Goal: Navigation & Orientation: Find specific page/section

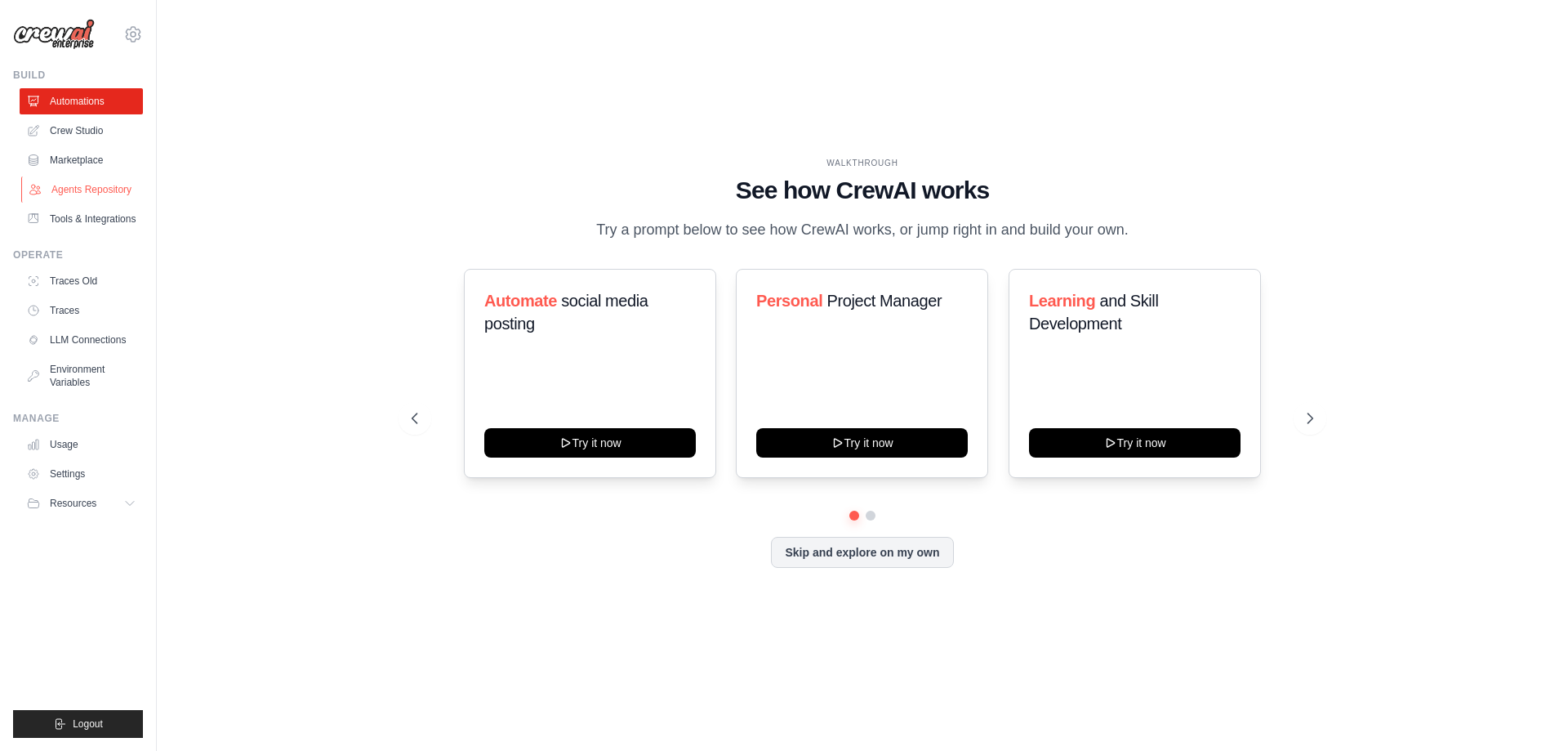
click at [113, 188] on link "Agents Repository" at bounding box center [83, 189] width 124 height 26
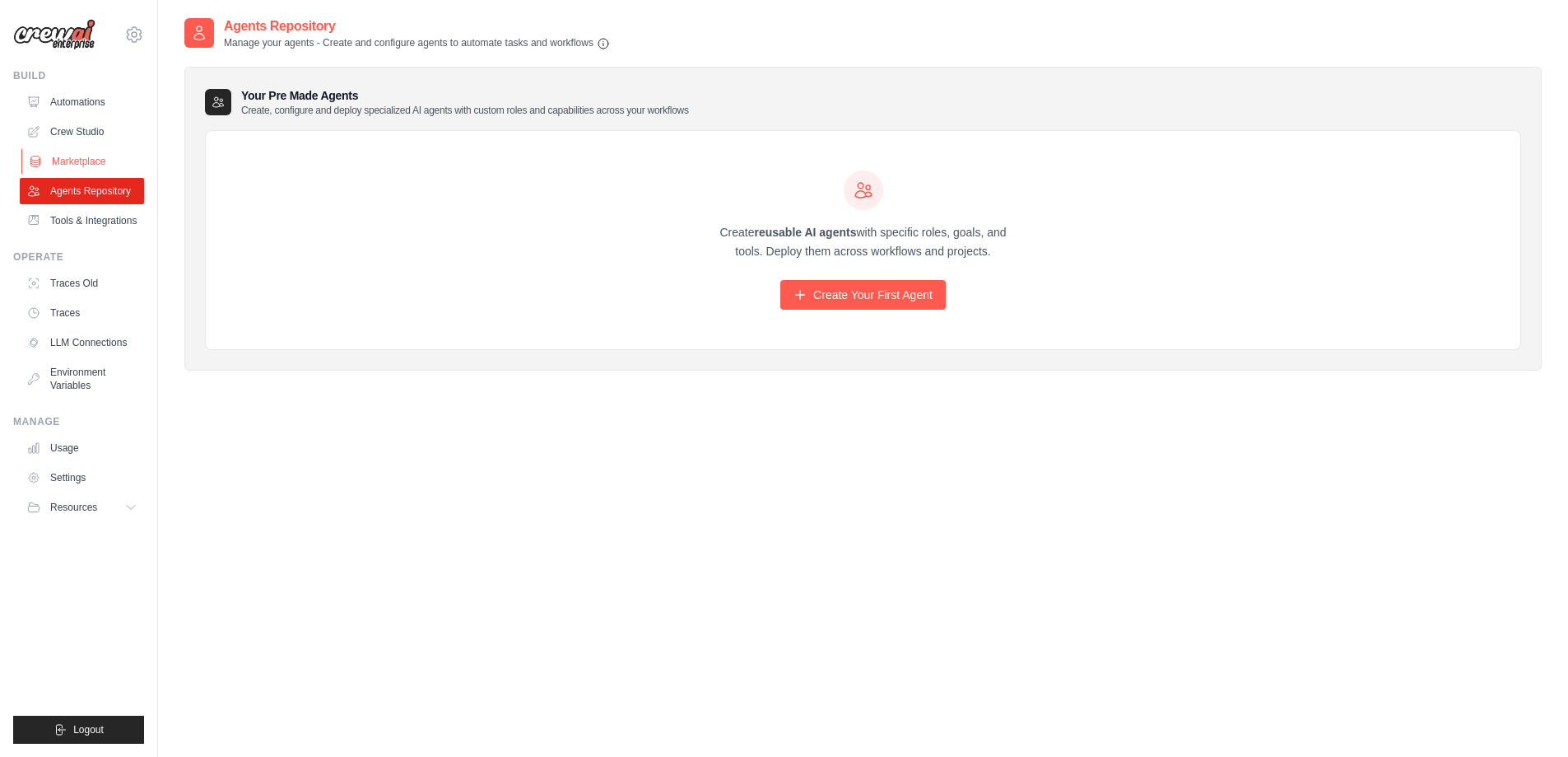
click at [102, 173] on link "Marketplace" at bounding box center [83, 161] width 125 height 27
click at [101, 161] on link "Marketplace" at bounding box center [83, 161] width 125 height 27
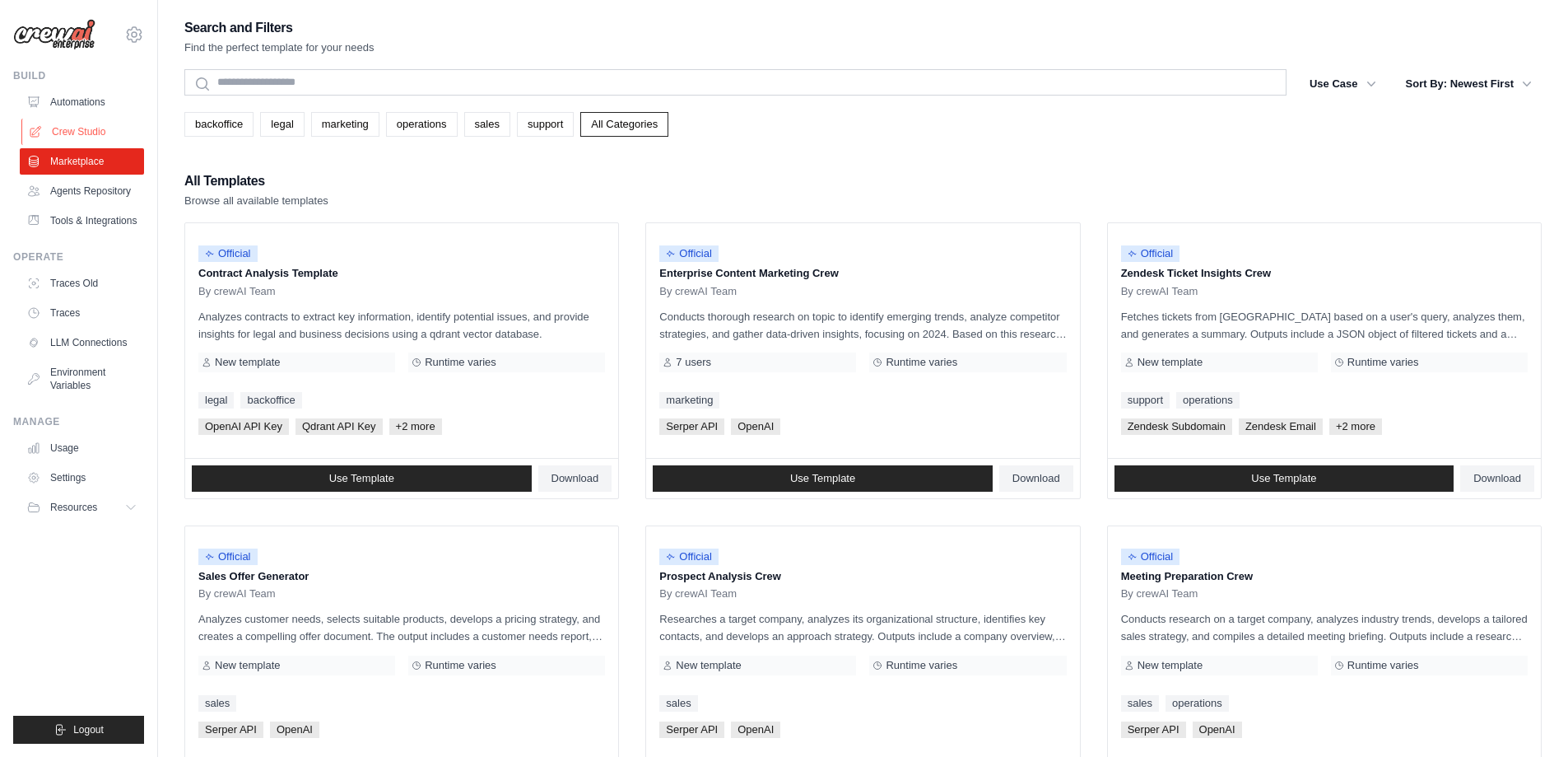
click at [98, 131] on link "Crew Studio" at bounding box center [83, 132] width 125 height 27
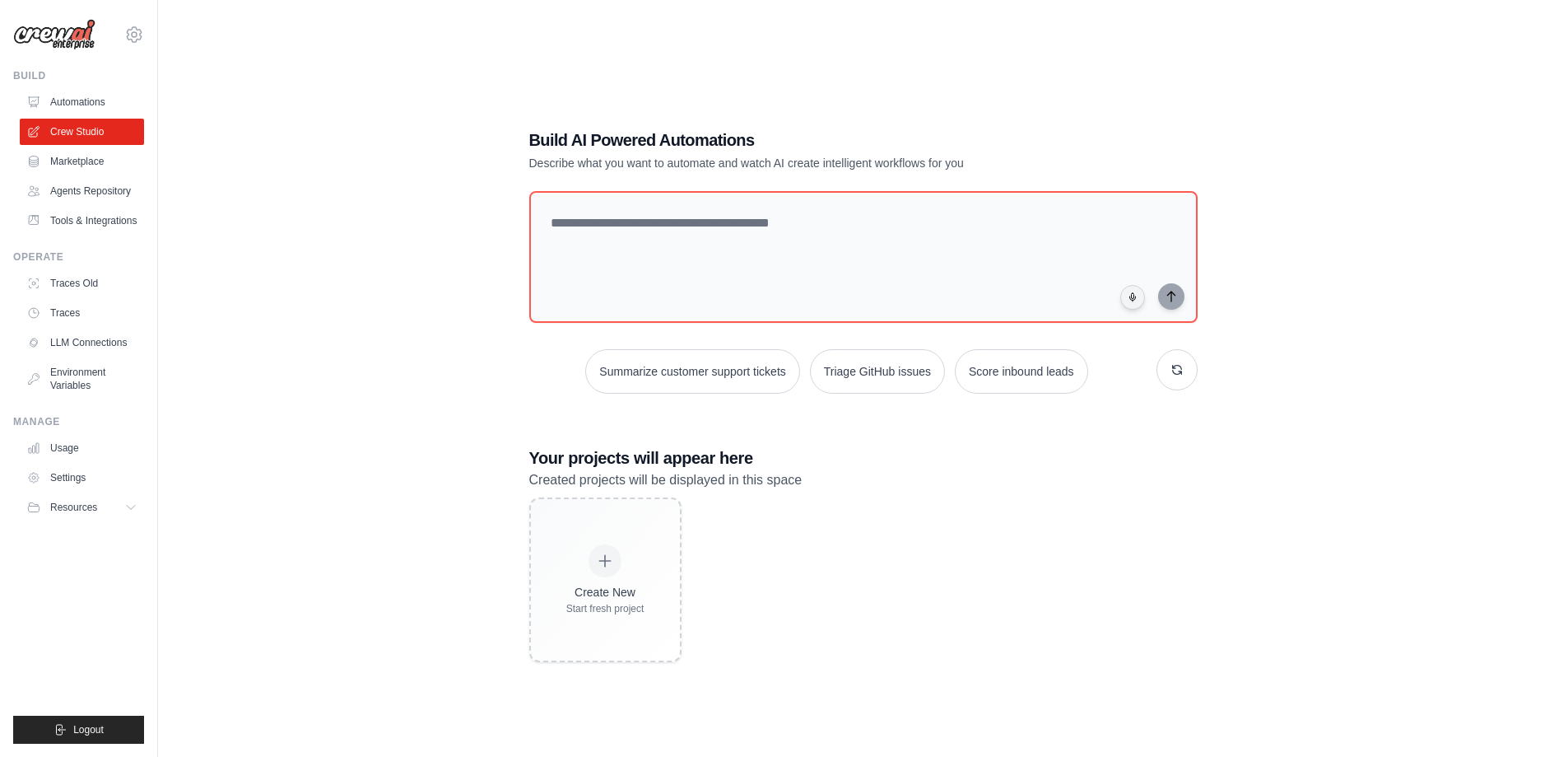
click at [102, 100] on link "Automations" at bounding box center [81, 102] width 125 height 27
